Goal: Understand process/instructions: Learn how to perform a task or action

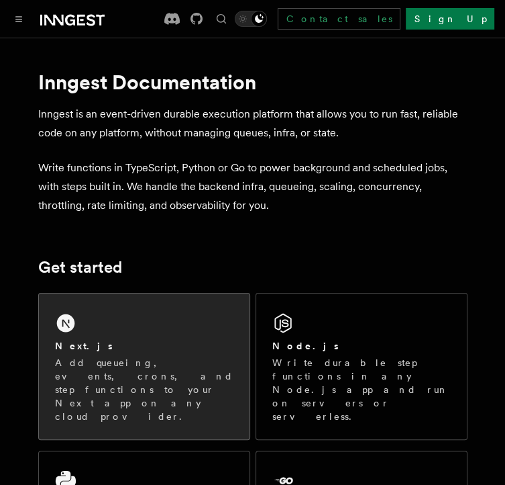
click at [107, 389] on p "Add queueing, events, crons, and step functions to your Next app on any cloud p…" at bounding box center [144, 389] width 179 height 67
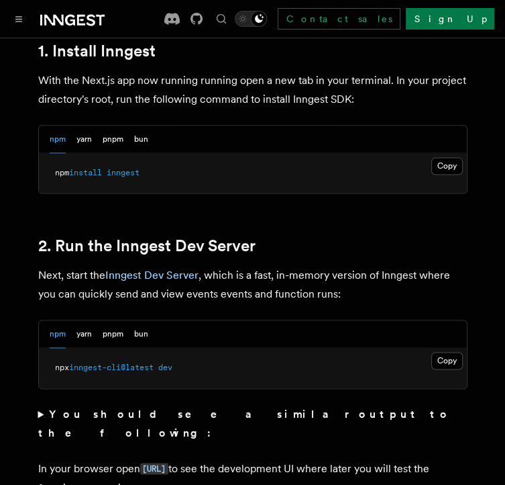
scroll to position [899, 0]
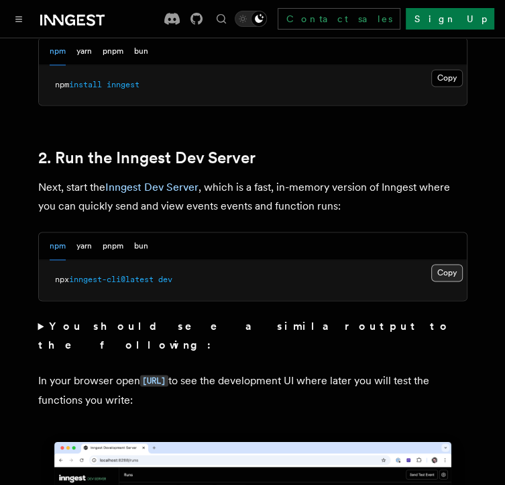
click at [446, 264] on button "Copy Copied" at bounding box center [448, 272] width 32 height 17
